Goal: Check status: Check status

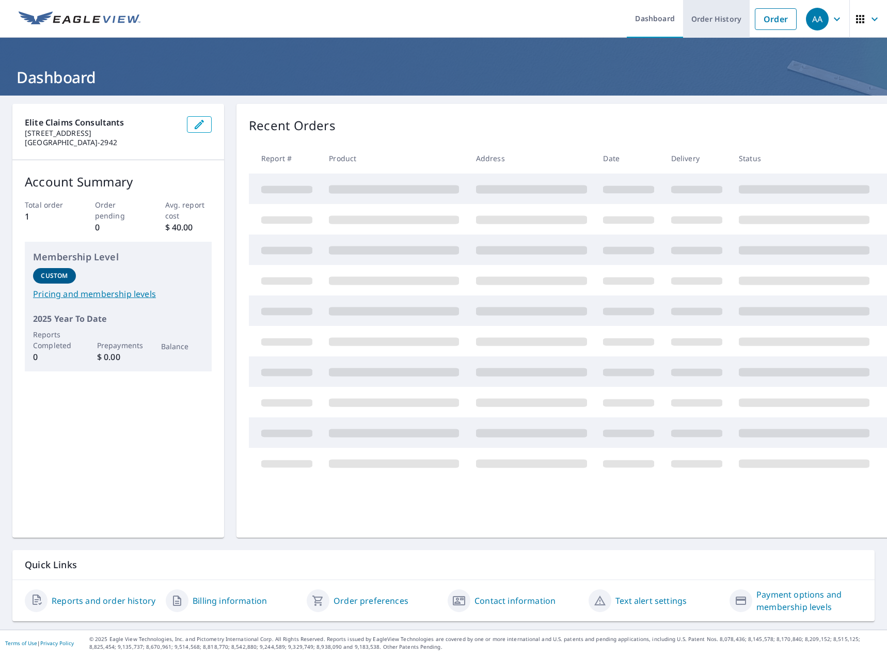
click at [703, 19] on link "Order History" at bounding box center [716, 19] width 67 height 38
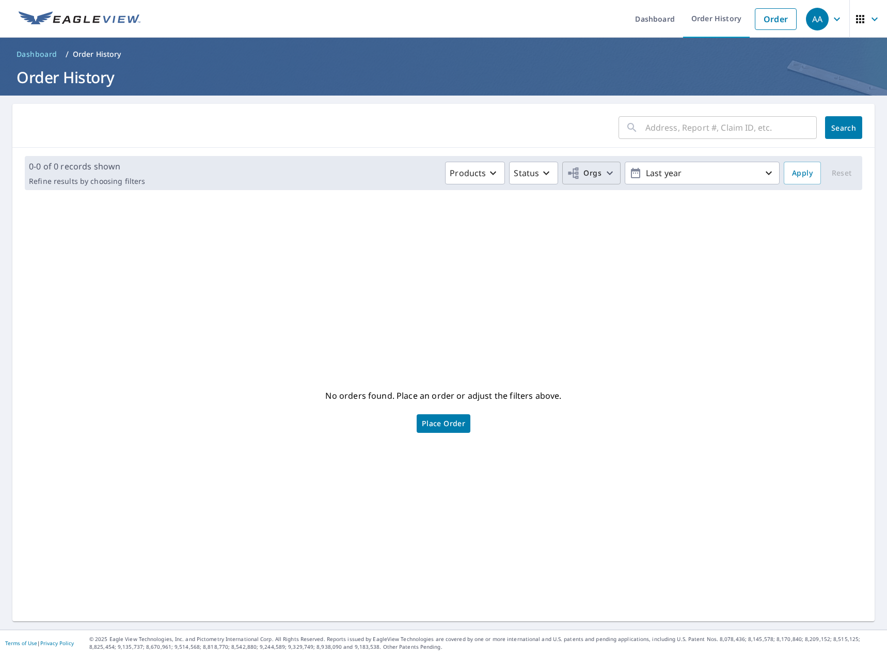
click at [585, 167] on span "Orgs" at bounding box center [584, 173] width 35 height 13
click at [381, 233] on input "Elite Claims Consulting" at bounding box center [382, 232] width 12 height 12
checkbox input "true"
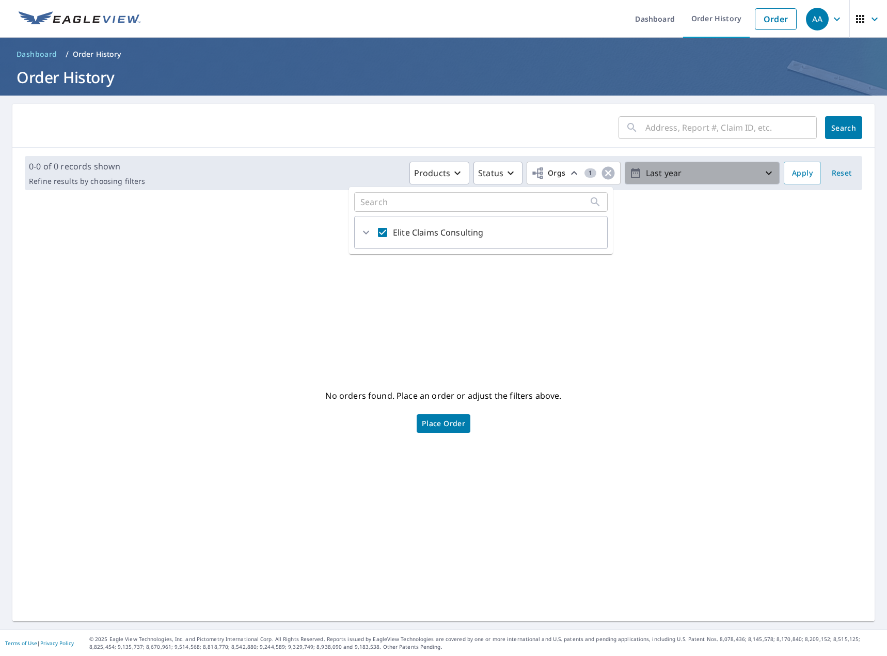
click at [712, 173] on p "Last year" at bounding box center [702, 173] width 121 height 18
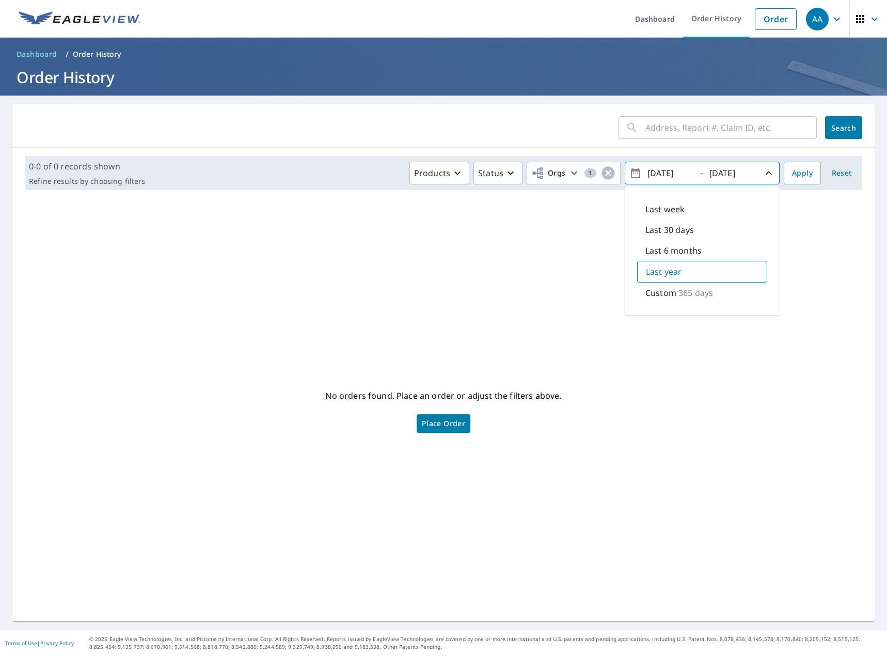
click at [681, 287] on p "365 days" at bounding box center [695, 293] width 35 height 12
click at [658, 172] on input "[DATE]" at bounding box center [669, 173] width 51 height 17
type input "[DATE]"
click at [797, 174] on span "Apply" at bounding box center [802, 173] width 21 height 13
